Goal: Complete application form

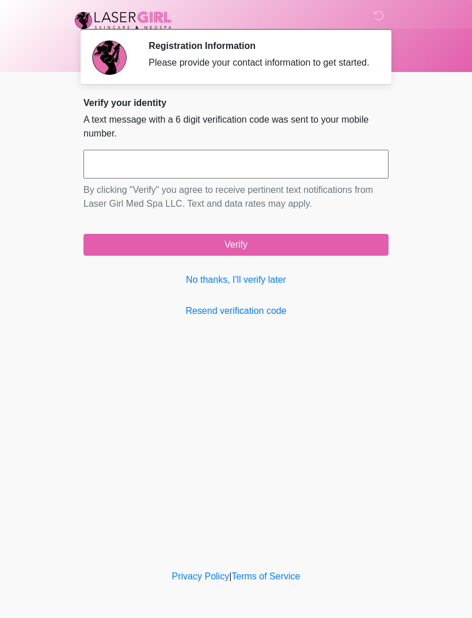
click at [268, 287] on link "No thanks, I'll verify later" at bounding box center [236, 280] width 305 height 14
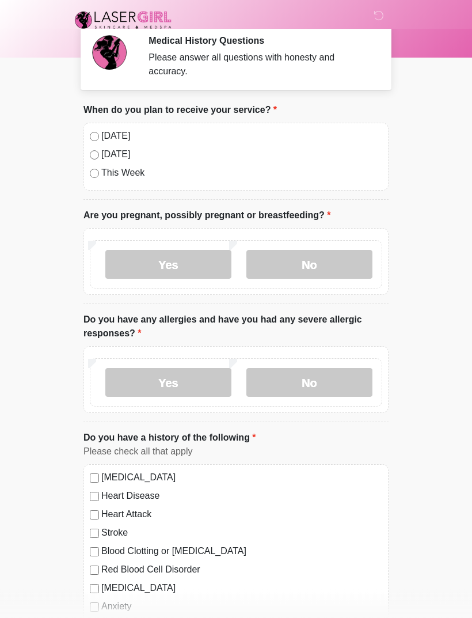
scroll to position [5, 0]
click at [305, 267] on label "No" at bounding box center [309, 264] width 126 height 29
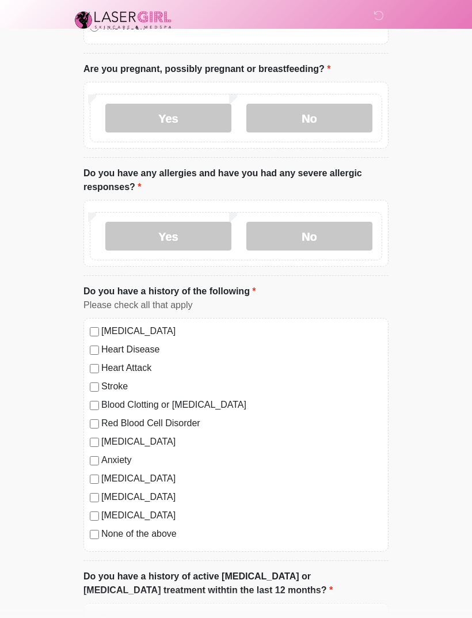
scroll to position [152, 0]
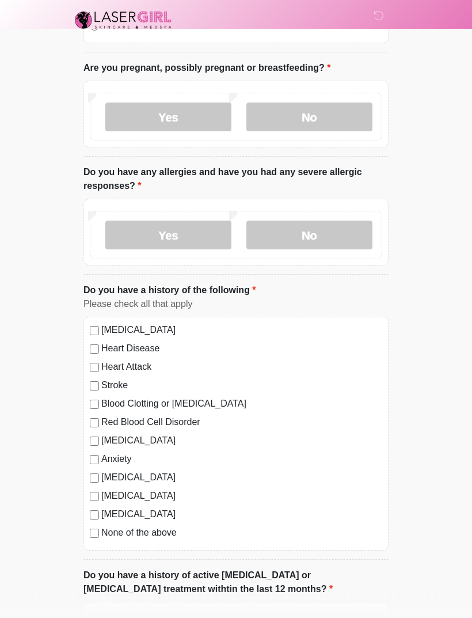
click at [319, 232] on label "No" at bounding box center [309, 235] width 126 height 29
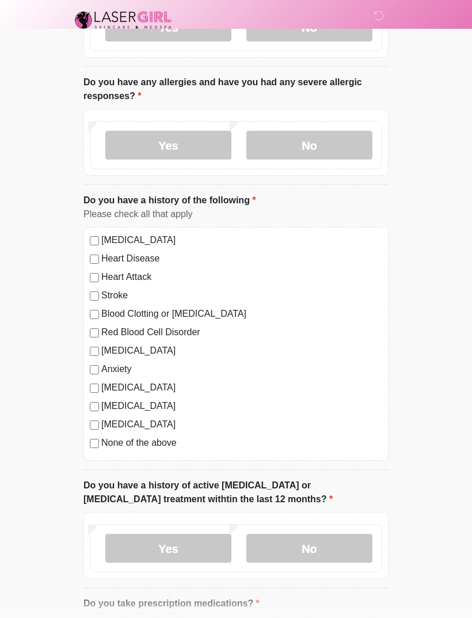
scroll to position [238, 0]
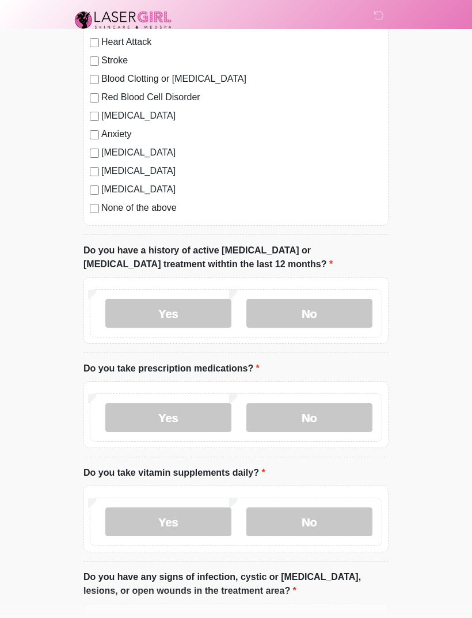
click at [323, 316] on label "No" at bounding box center [309, 313] width 126 height 29
click at [159, 422] on label "Yes" at bounding box center [168, 417] width 126 height 29
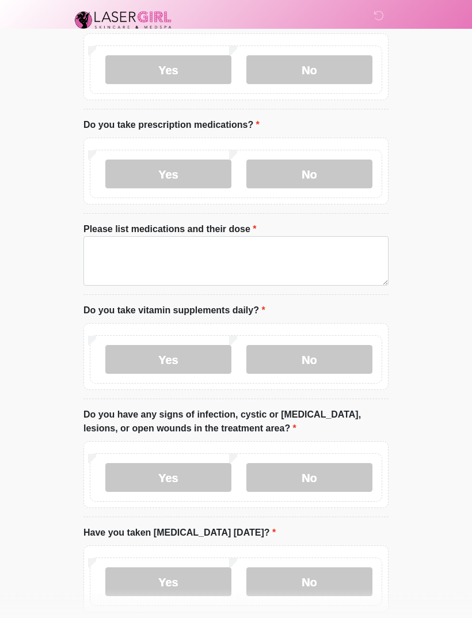
scroll to position [722, 0]
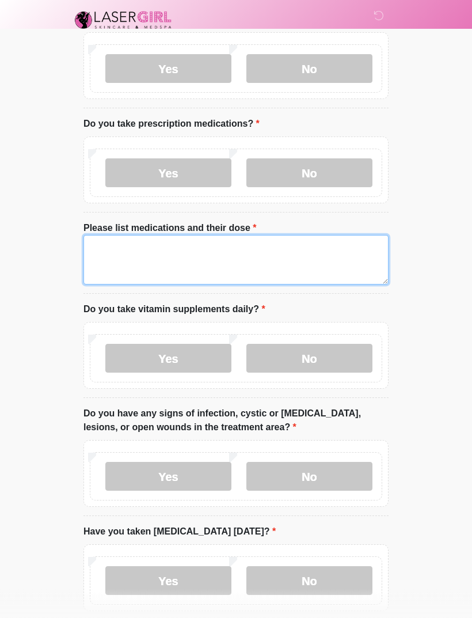
click at [185, 251] on textarea "Please list medications and their dose" at bounding box center [236, 261] width 305 height 50
type textarea "**********"
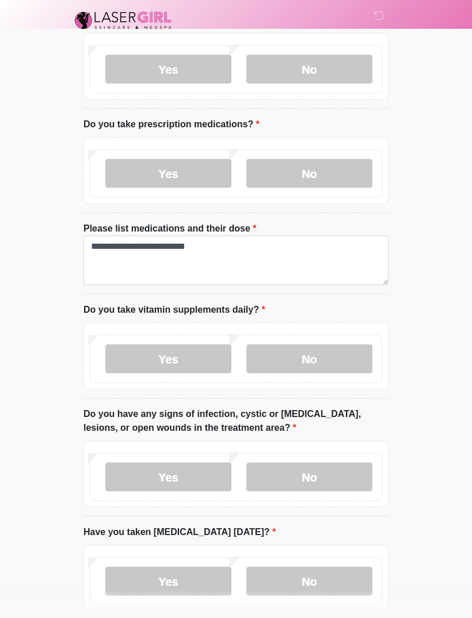
click at [176, 356] on label "Yes" at bounding box center [168, 358] width 126 height 29
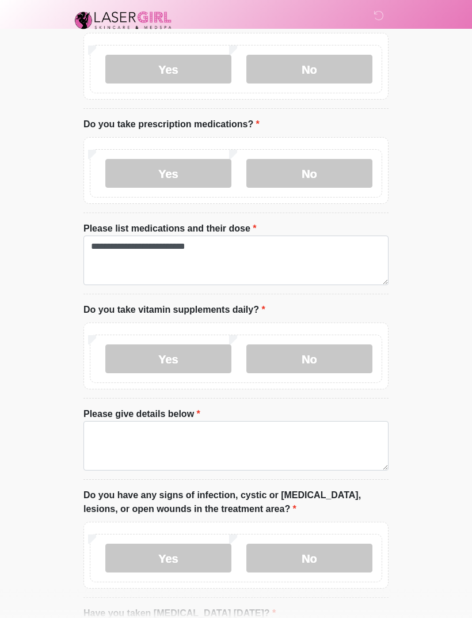
scroll to position [722, 0]
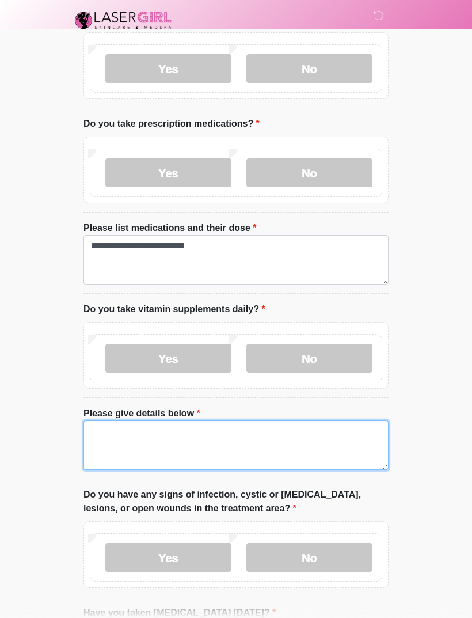
click at [310, 441] on textarea "Please give details below" at bounding box center [236, 445] width 305 height 50
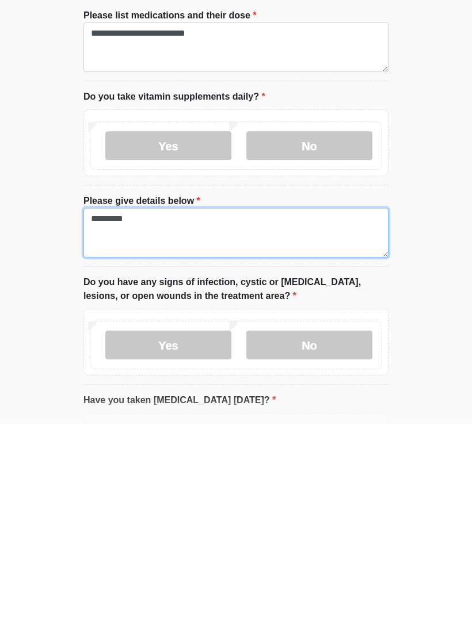
type textarea "*********"
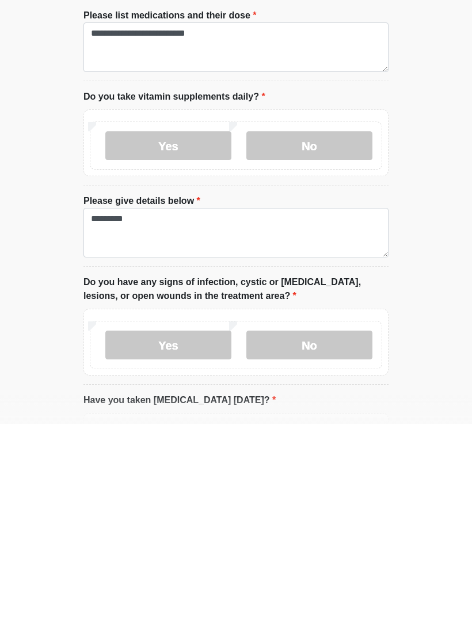
click at [340, 525] on label "No" at bounding box center [309, 539] width 126 height 29
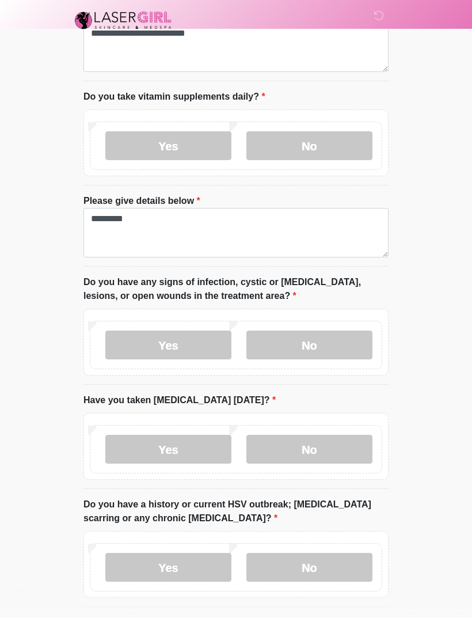
click at [321, 452] on label "No" at bounding box center [309, 449] width 126 height 29
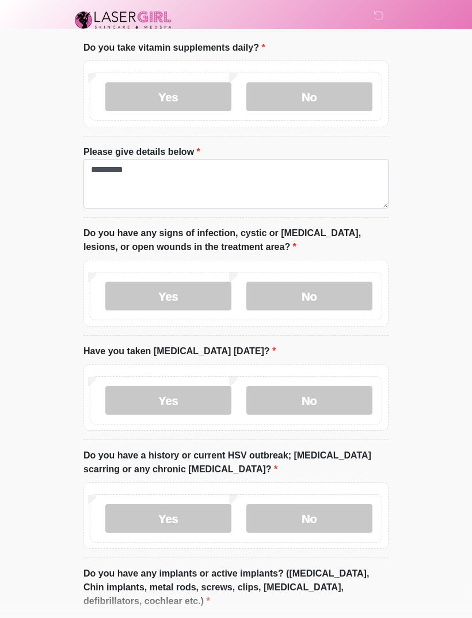
scroll to position [1109, 0]
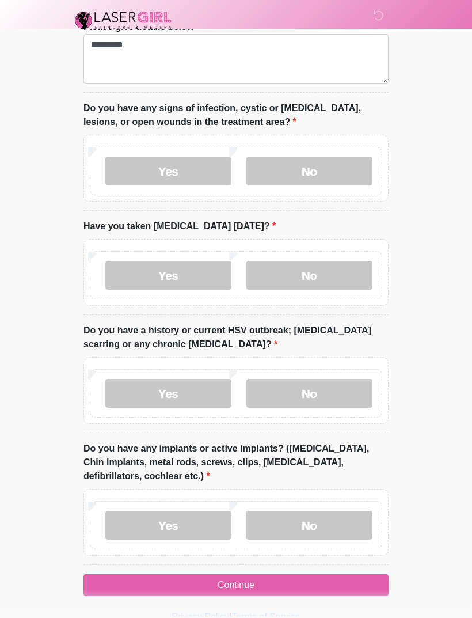
click at [321, 390] on label "No" at bounding box center [309, 393] width 126 height 29
click at [323, 530] on label "No" at bounding box center [309, 525] width 126 height 29
click at [281, 580] on button "Continue" at bounding box center [236, 585] width 305 height 22
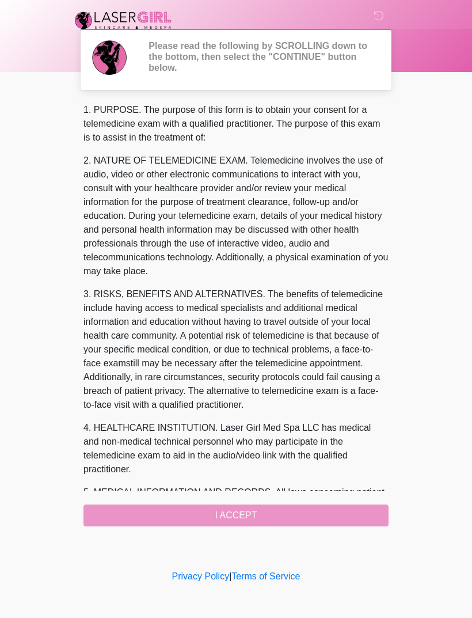
scroll to position [0, 0]
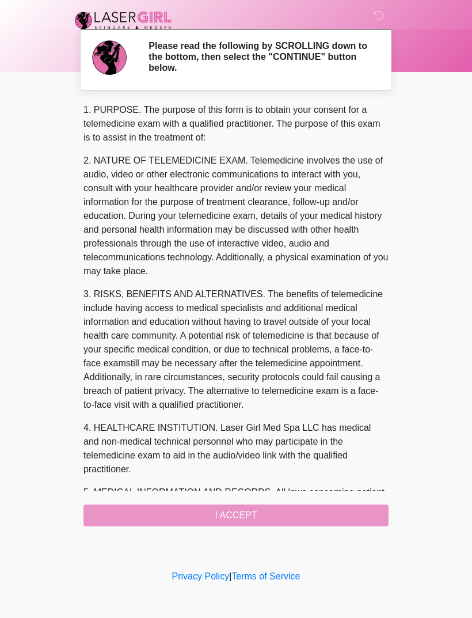
click at [230, 510] on div "1. PURPOSE. The purpose of this form is to obtain your consent for a telemedici…" at bounding box center [236, 314] width 305 height 423
click at [250, 515] on div "1. PURPOSE. The purpose of this form is to obtain your consent for a telemedici…" at bounding box center [236, 314] width 305 height 423
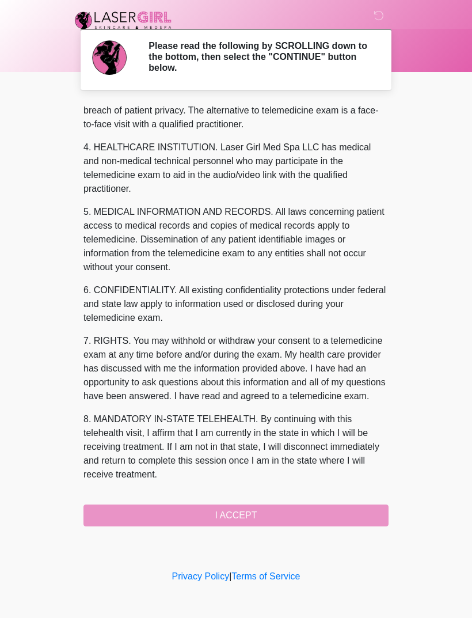
scroll to position [308, 0]
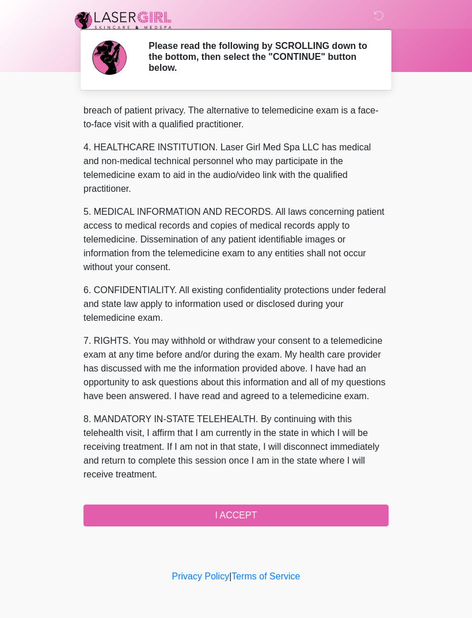
click at [239, 510] on button "I ACCEPT" at bounding box center [236, 516] width 305 height 22
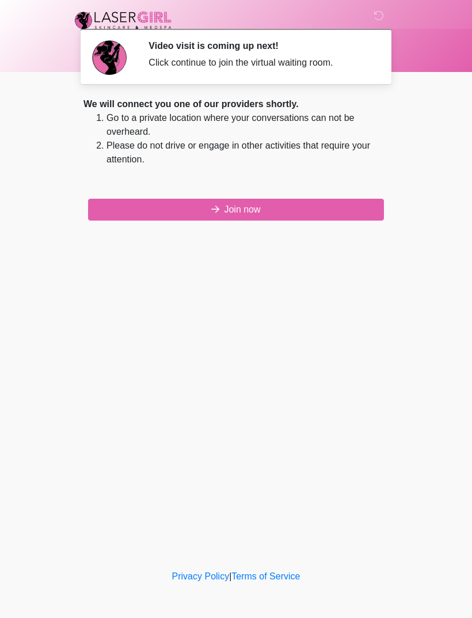
click at [271, 204] on button "Join now" at bounding box center [236, 210] width 296 height 22
